Goal: Transaction & Acquisition: Purchase product/service

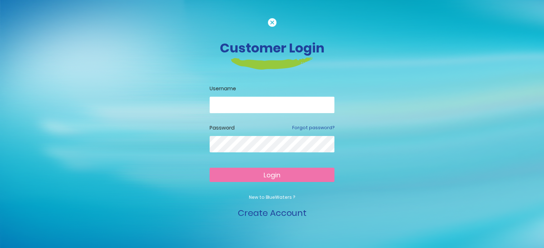
click at [247, 102] on input "email" at bounding box center [271, 105] width 125 height 16
type input "**********"
click at [267, 173] on span "Login" at bounding box center [271, 175] width 17 height 9
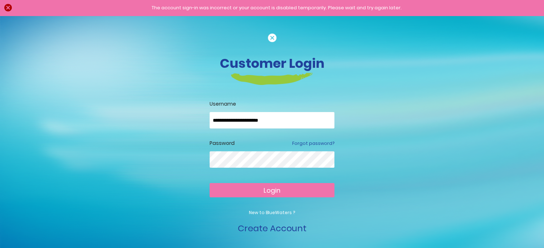
click at [274, 151] on div "Password Forgot password?" at bounding box center [271, 159] width 125 height 39
click at [295, 194] on button "Login" at bounding box center [271, 190] width 125 height 14
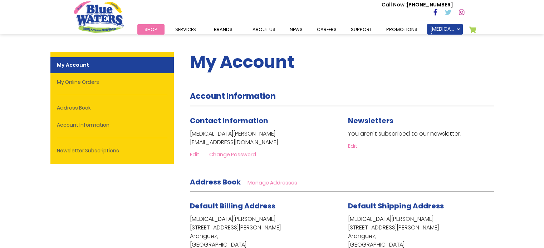
click at [155, 27] on span "Shop" at bounding box center [150, 29] width 13 height 7
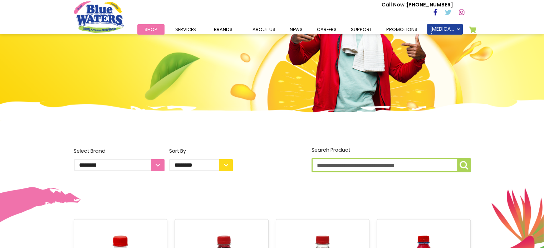
scroll to position [71, 0]
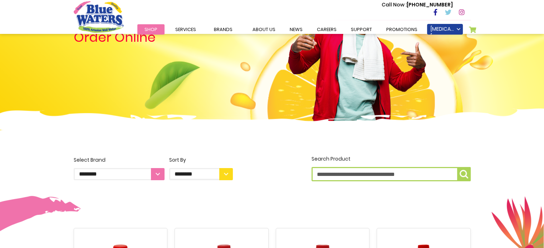
click at [158, 175] on select "**********" at bounding box center [119, 174] width 91 height 12
select select "**********"
click at [74, 168] on select "**********" at bounding box center [119, 174] width 91 height 12
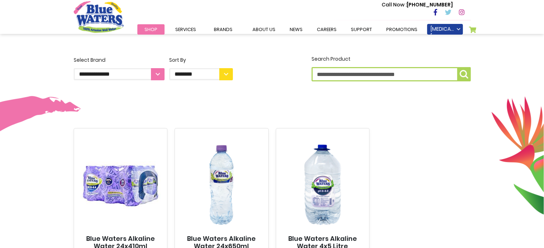
scroll to position [143, 0]
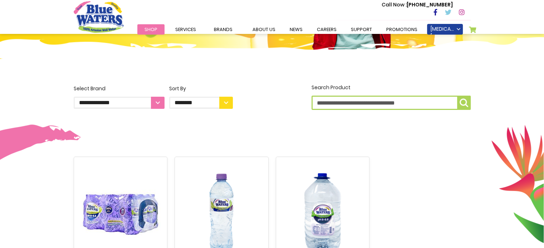
click at [143, 30] on link "Shop" at bounding box center [150, 29] width 27 height 10
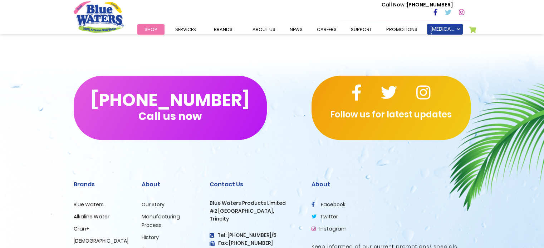
scroll to position [715, 0]
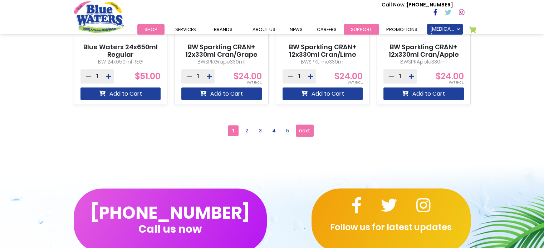
click at [354, 27] on link "support" at bounding box center [360, 29] width 35 height 10
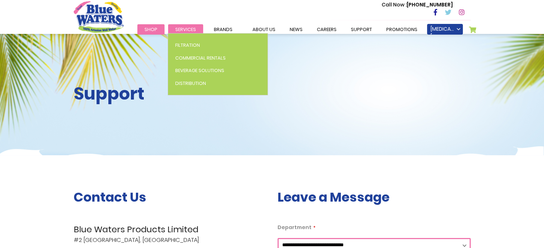
click at [183, 30] on span "Services" at bounding box center [185, 29] width 21 height 7
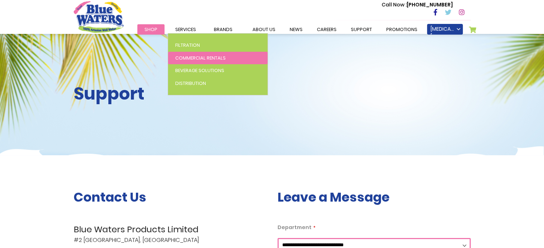
click at [190, 58] on span "Commercial Rentals" at bounding box center [200, 58] width 50 height 7
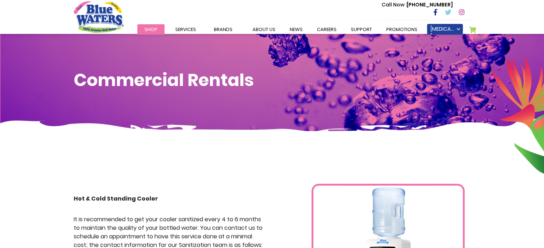
click at [156, 30] on span "Shop" at bounding box center [150, 29] width 13 height 7
click at [144, 30] on span "Shop" at bounding box center [150, 29] width 13 height 7
click at [151, 28] on span "Shop" at bounding box center [150, 29] width 13 height 7
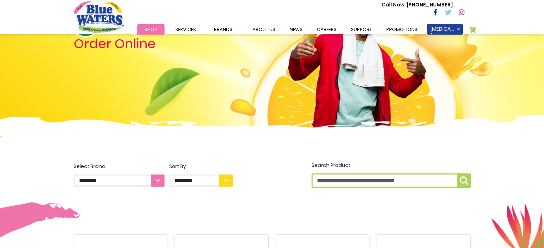
scroll to position [107, 0]
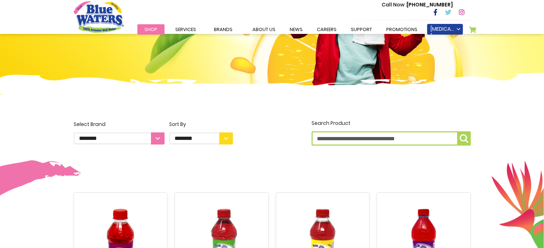
click at [108, 145] on div "**********" at bounding box center [153, 134] width 170 height 28
click at [107, 138] on select "**********" at bounding box center [119, 139] width 91 height 12
select select "**********"
click at [74, 133] on select "**********" at bounding box center [119, 139] width 91 height 12
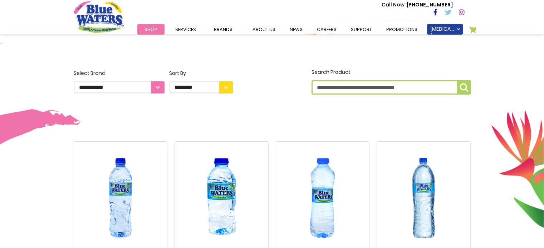
scroll to position [250, 0]
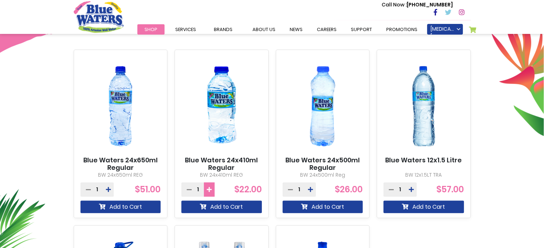
click at [208, 189] on icon at bounding box center [209, 190] width 5 height 6
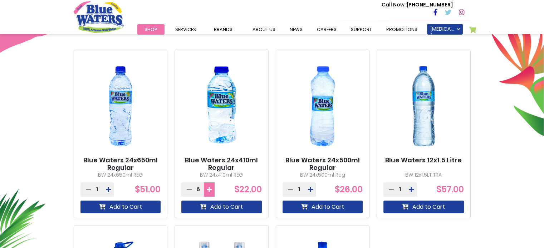
click at [208, 189] on icon at bounding box center [209, 190] width 5 height 6
click at [207, 189] on icon at bounding box center [209, 190] width 5 height 6
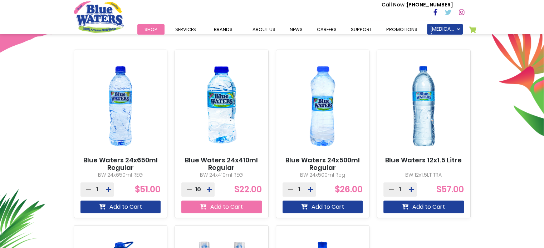
click at [220, 210] on button "Add to Cart" at bounding box center [221, 207] width 80 height 13
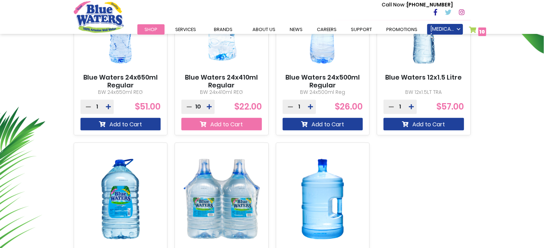
scroll to position [484, 0]
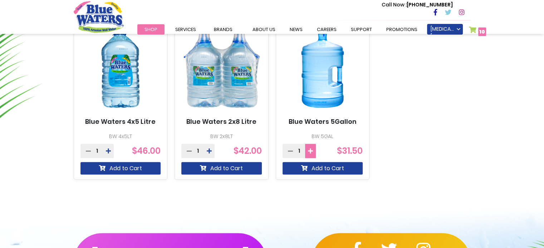
click at [308, 152] on icon at bounding box center [310, 151] width 5 height 6
click at [291, 150] on icon at bounding box center [290, 151] width 5 height 6
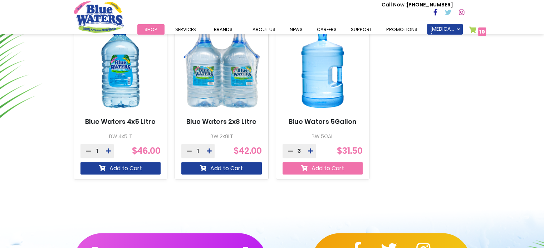
click at [304, 166] on icon "submit" at bounding box center [304, 168] width 6 height 6
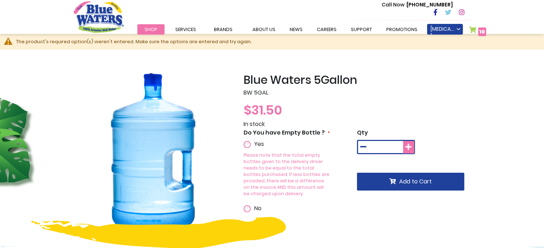
click at [405, 148] on icon at bounding box center [408, 147] width 6 height 7
type input "*"
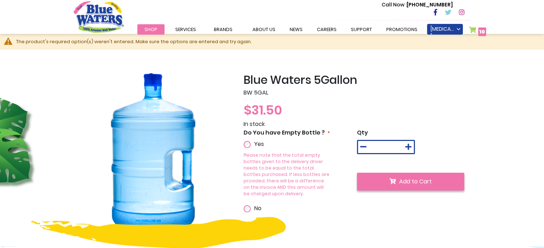
click at [410, 183] on span "Add to Cart" at bounding box center [415, 182] width 33 height 8
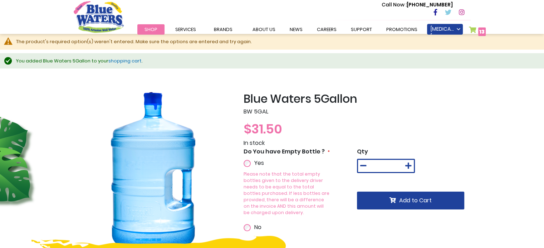
click at [482, 28] on span "13" at bounding box center [481, 31] width 5 height 7
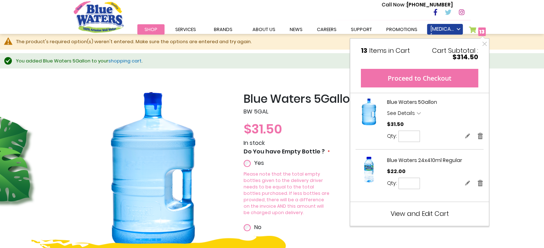
click at [406, 80] on button "Proceed to Checkout" at bounding box center [419, 78] width 117 height 19
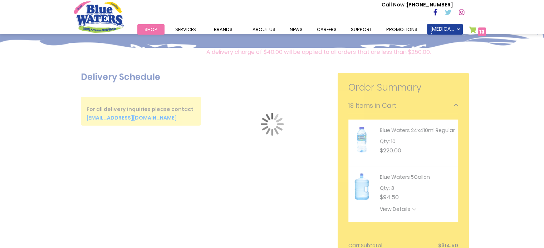
scroll to position [71, 0]
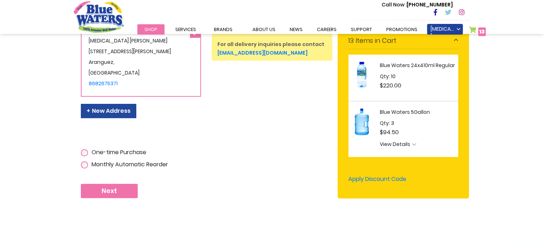
scroll to position [179, 0]
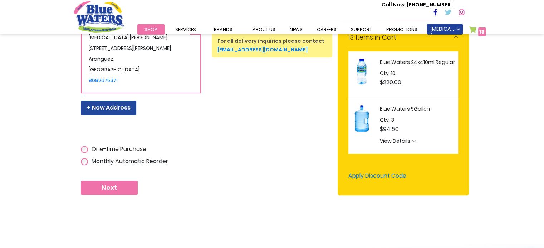
click at [104, 189] on span "Next" at bounding box center [108, 188] width 15 height 8
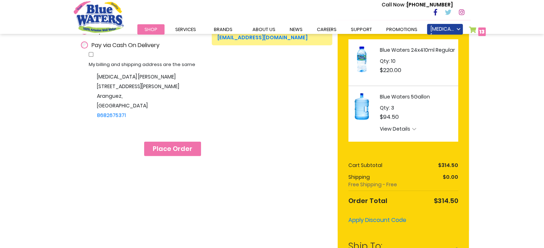
scroll to position [179, 0]
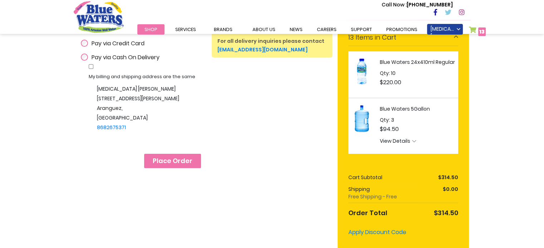
click at [183, 160] on span "Place Order" at bounding box center [173, 161] width 40 height 8
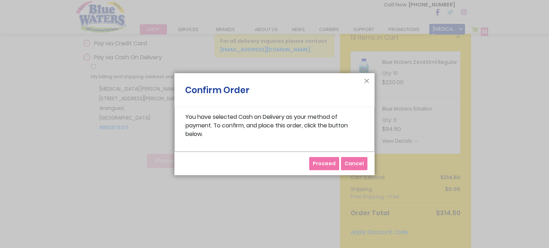
click at [331, 164] on span "Proceed" at bounding box center [324, 163] width 23 height 7
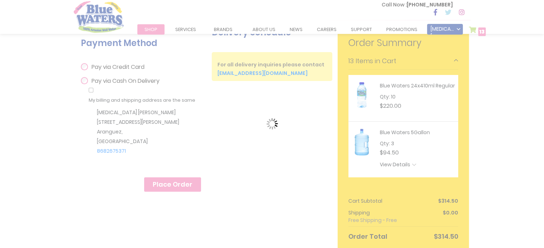
scroll to position [131, 0]
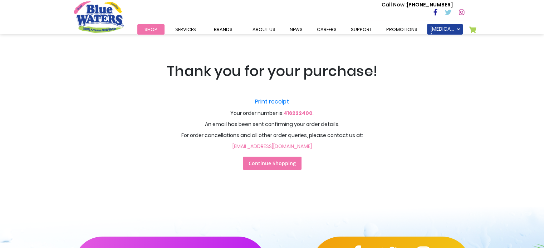
click at [295, 161] on link "Continue Shopping" at bounding box center [272, 163] width 59 height 13
